Goal: Navigation & Orientation: Find specific page/section

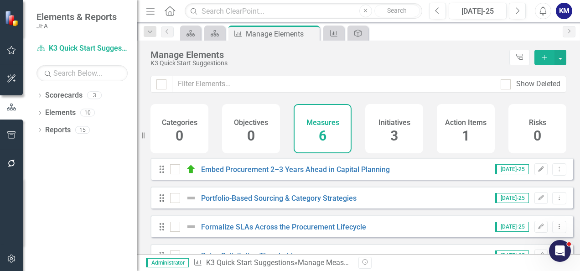
scroll to position [82, 0]
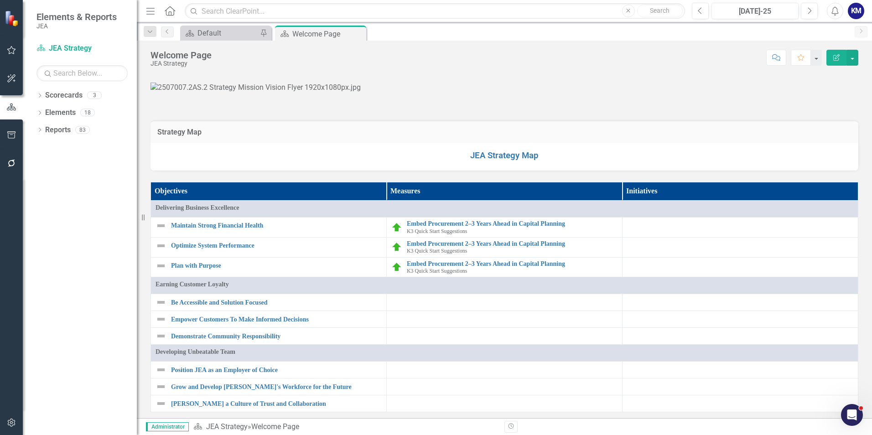
scroll to position [502, 0]
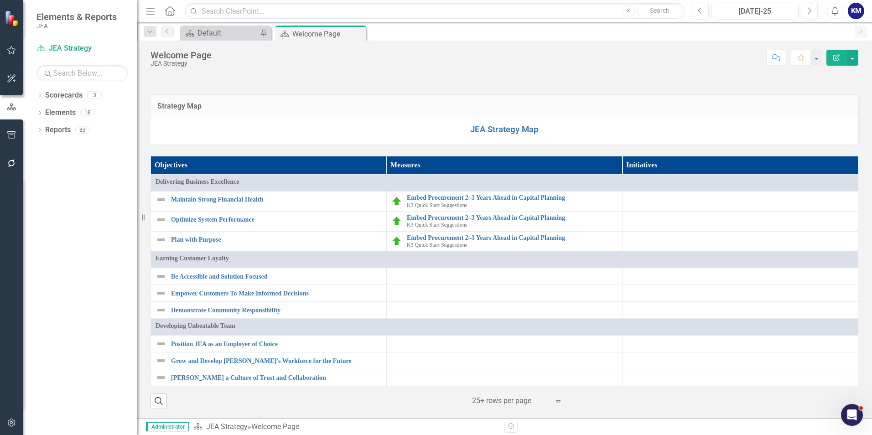
click at [36, 95] on div "Dropdown Scorecards 3 Dropdown JEA Strategy Finance K3 Quick Start Suggestions …" at bounding box center [80, 261] width 114 height 347
click at [39, 94] on icon "Dropdown" at bounding box center [39, 96] width 6 height 5
click at [76, 115] on link "JEA Strategy" at bounding box center [93, 113] width 87 height 10
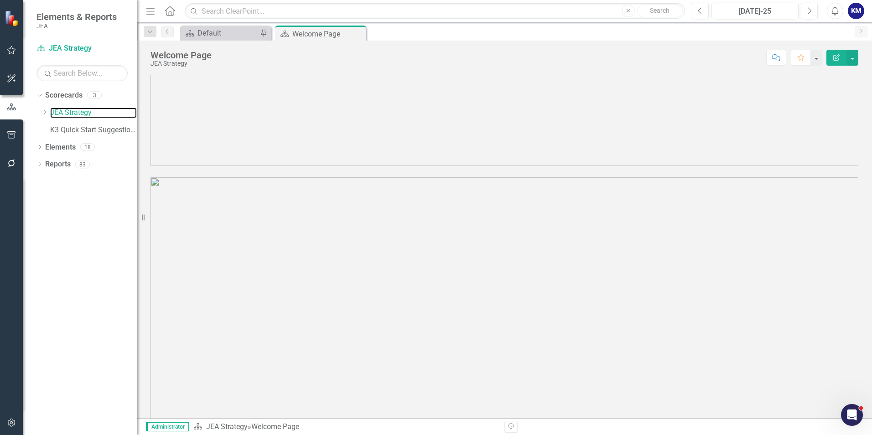
scroll to position [0, 0]
click at [93, 126] on link "K3 Quick Start Suggestions" at bounding box center [93, 130] width 87 height 10
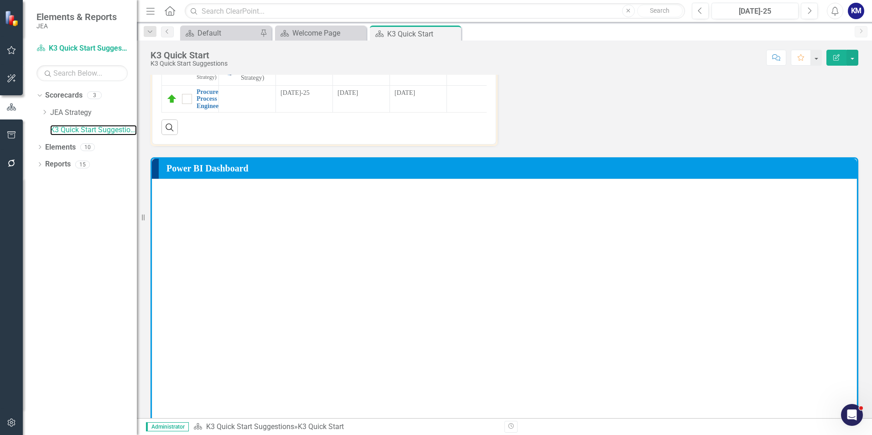
scroll to position [489, 0]
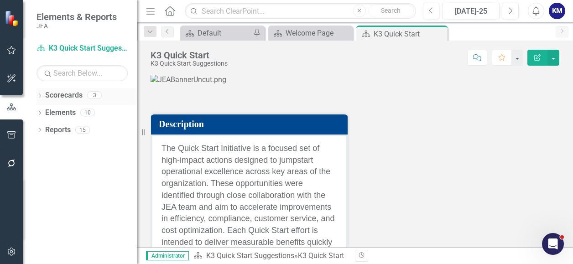
click at [67, 99] on link "Scorecards" at bounding box center [63, 95] width 37 height 10
